Goal: Task Accomplishment & Management: Use online tool/utility

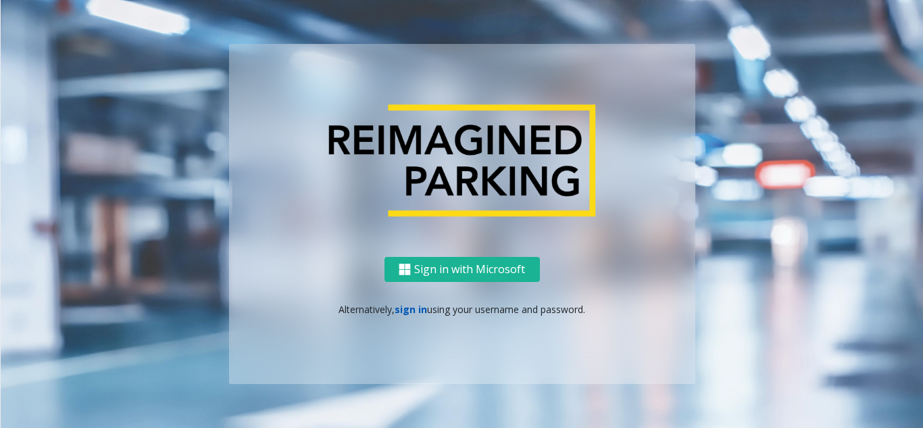
click at [410, 312] on link "sign in" at bounding box center [411, 309] width 32 height 13
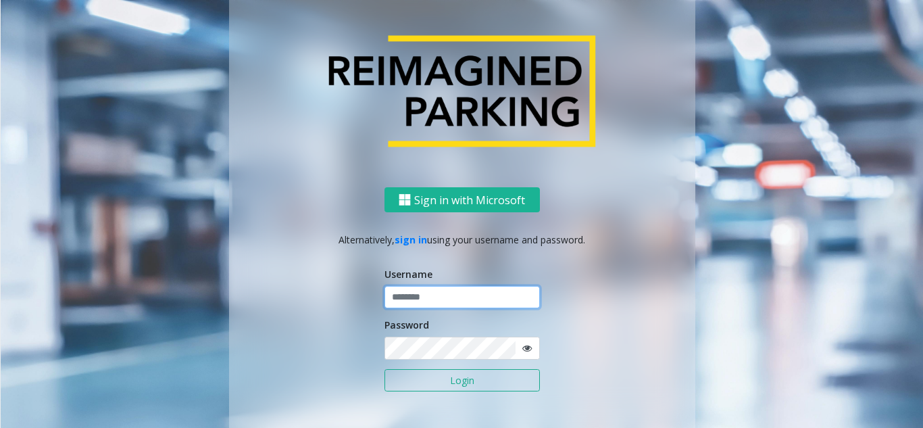
click at [420, 300] on input "text" at bounding box center [462, 297] width 155 height 23
type input "*******"
click at [385, 369] on button "Login" at bounding box center [462, 380] width 155 height 23
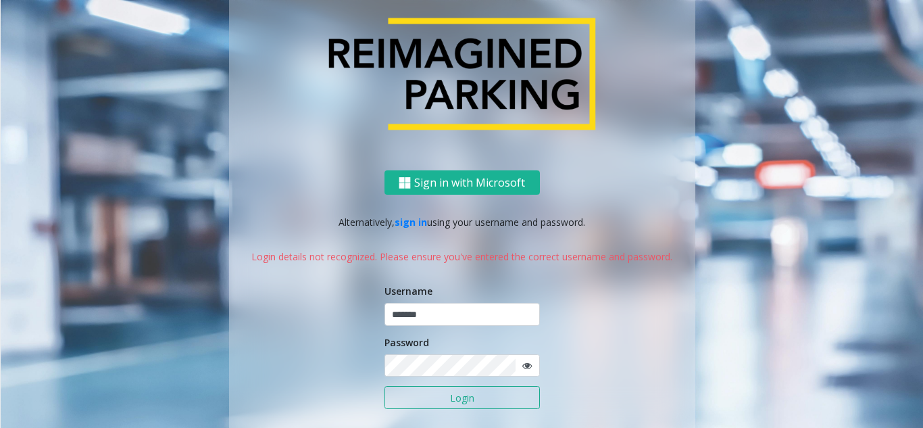
click at [524, 370] on icon at bounding box center [526, 365] width 9 height 9
click at [430, 407] on button "Login" at bounding box center [462, 397] width 155 height 23
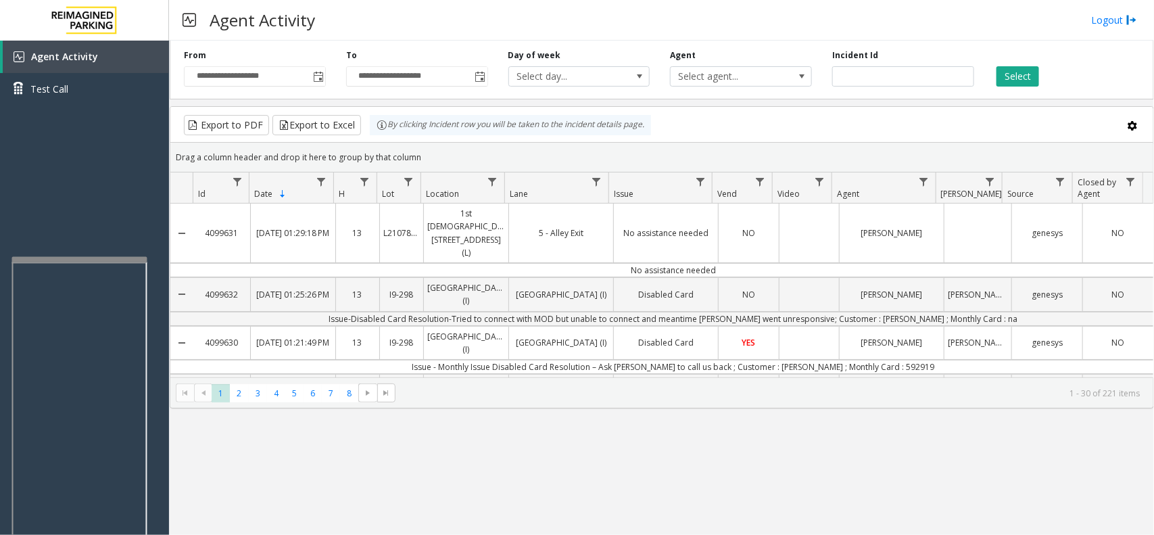
click at [72, 258] on div at bounding box center [79, 259] width 135 height 5
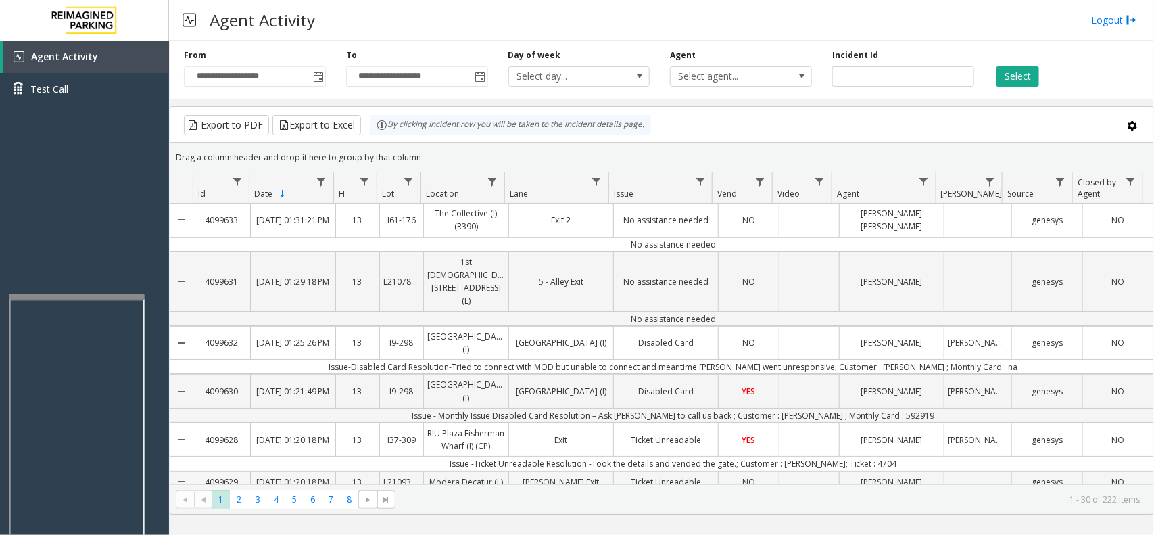
click at [73, 297] on div at bounding box center [76, 296] width 135 height 5
